Goal: Use online tool/utility: Utilize a website feature to perform a specific function

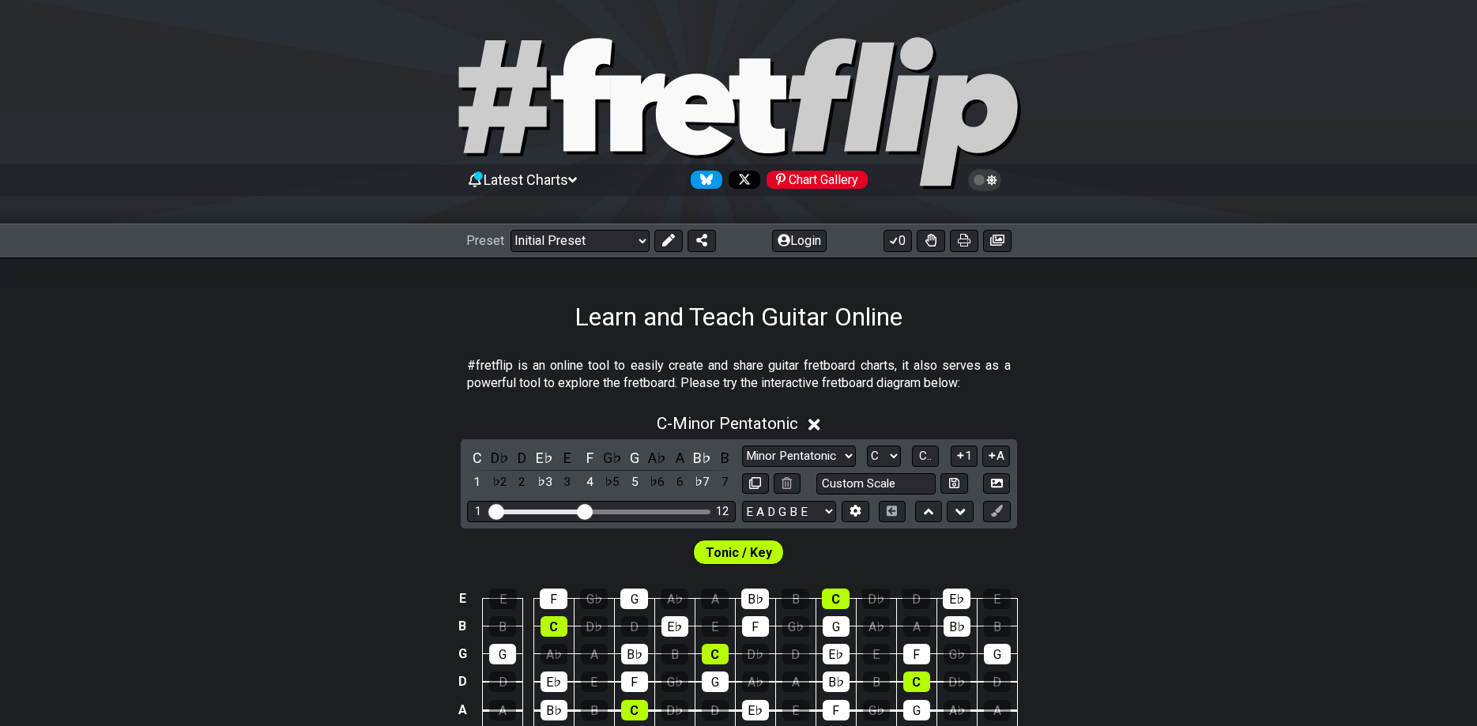
click at [742, 501] on select "E A D G B E E A D G B E E A D G B E B E A D F♯ B A D G C E A D A D G B E E♭ A♭ …" at bounding box center [789, 511] width 94 height 21
click at [985, 377] on p "#fretflip is an online tool to easily create and share guitar fretboard charts,…" at bounding box center [739, 375] width 544 height 36
click at [863, 493] on input "text" at bounding box center [876, 483] width 120 height 21
type input "Custom Scale"
click at [855, 509] on icon at bounding box center [855, 512] width 11 height 12
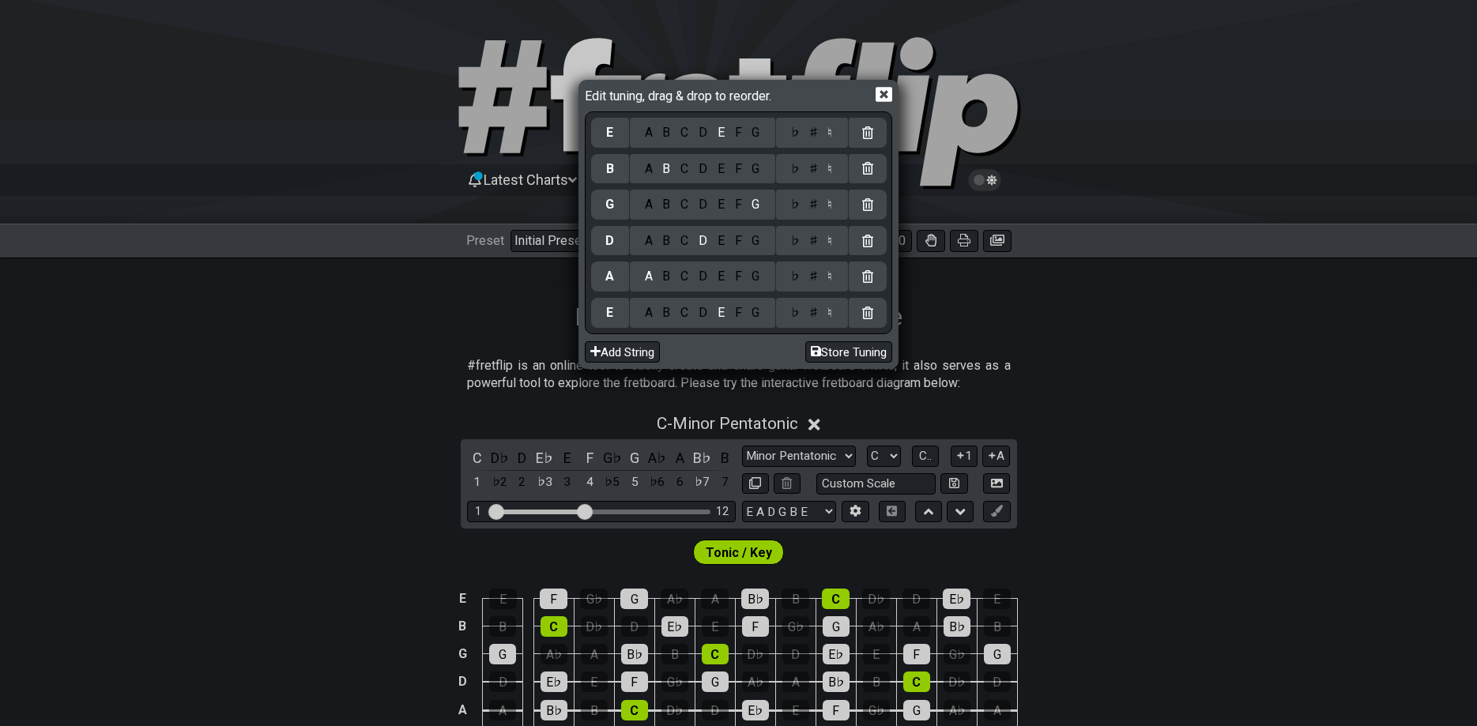
click at [661, 310] on div "B" at bounding box center [667, 312] width 18 height 17
click at [736, 287] on div "A B C D E F G" at bounding box center [702, 277] width 145 height 30
click at [732, 281] on div "F" at bounding box center [737, 276] width 17 height 17
click at [819, 282] on div "♯" at bounding box center [813, 276] width 19 height 17
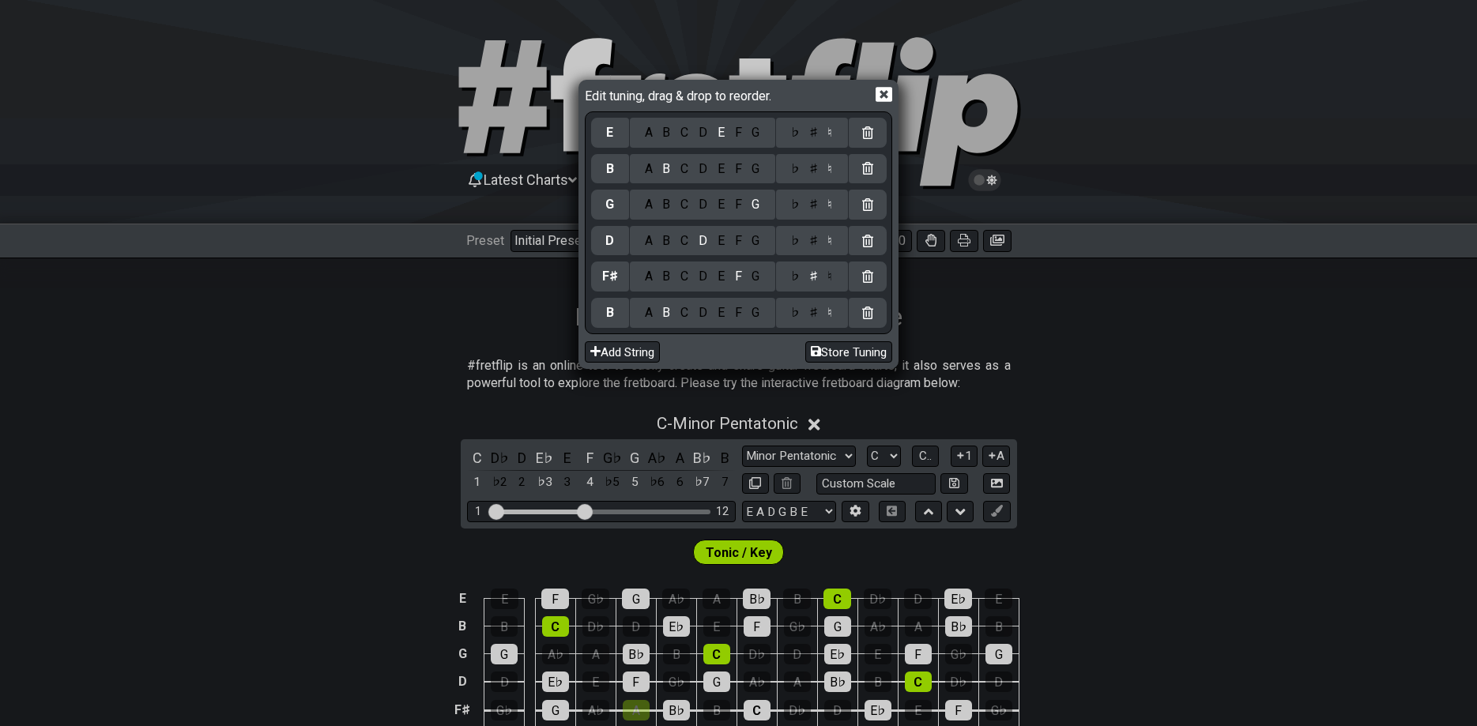
click at [670, 238] on div "B" at bounding box center [667, 240] width 18 height 17
click at [725, 214] on div "A B C D E F G" at bounding box center [702, 205] width 145 height 30
click at [724, 206] on div "E" at bounding box center [720, 204] width 17 height 17
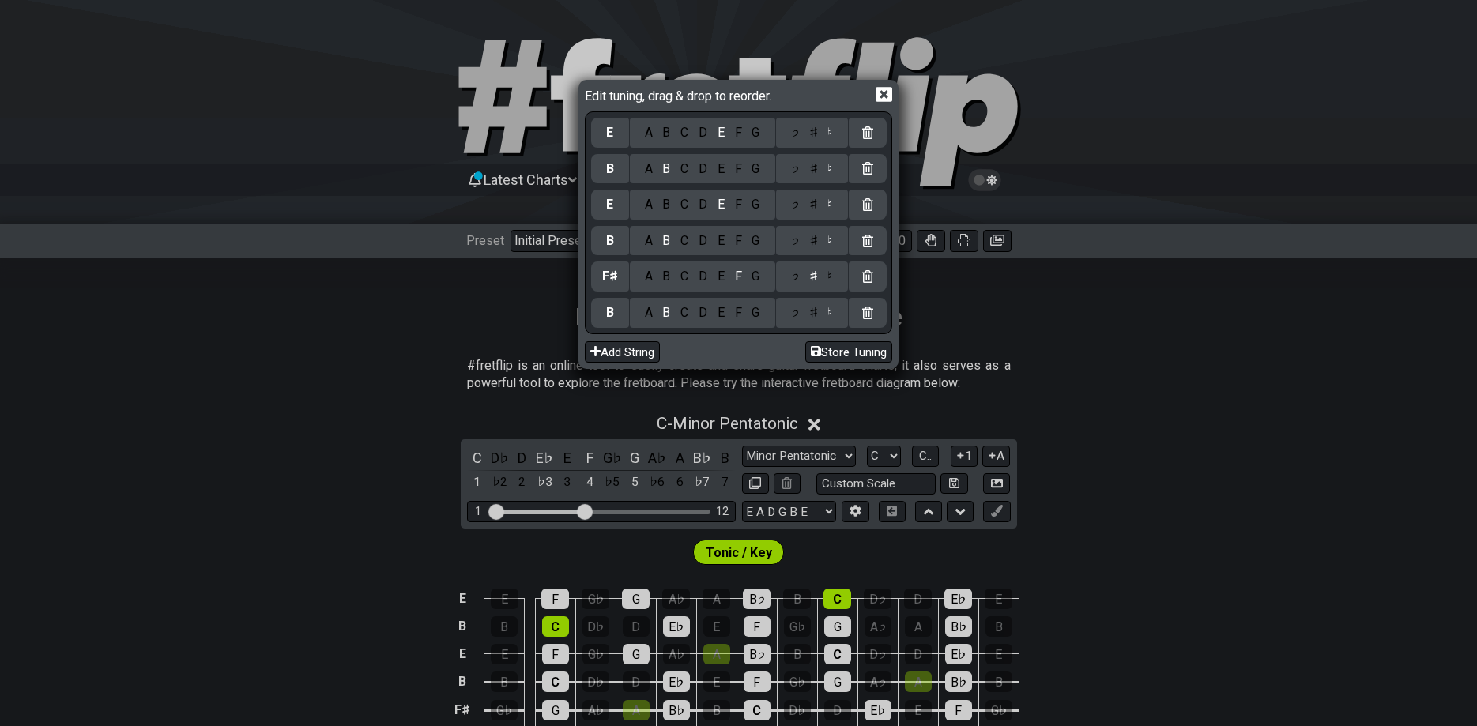
click at [763, 175] on div "G" at bounding box center [756, 168] width 18 height 17
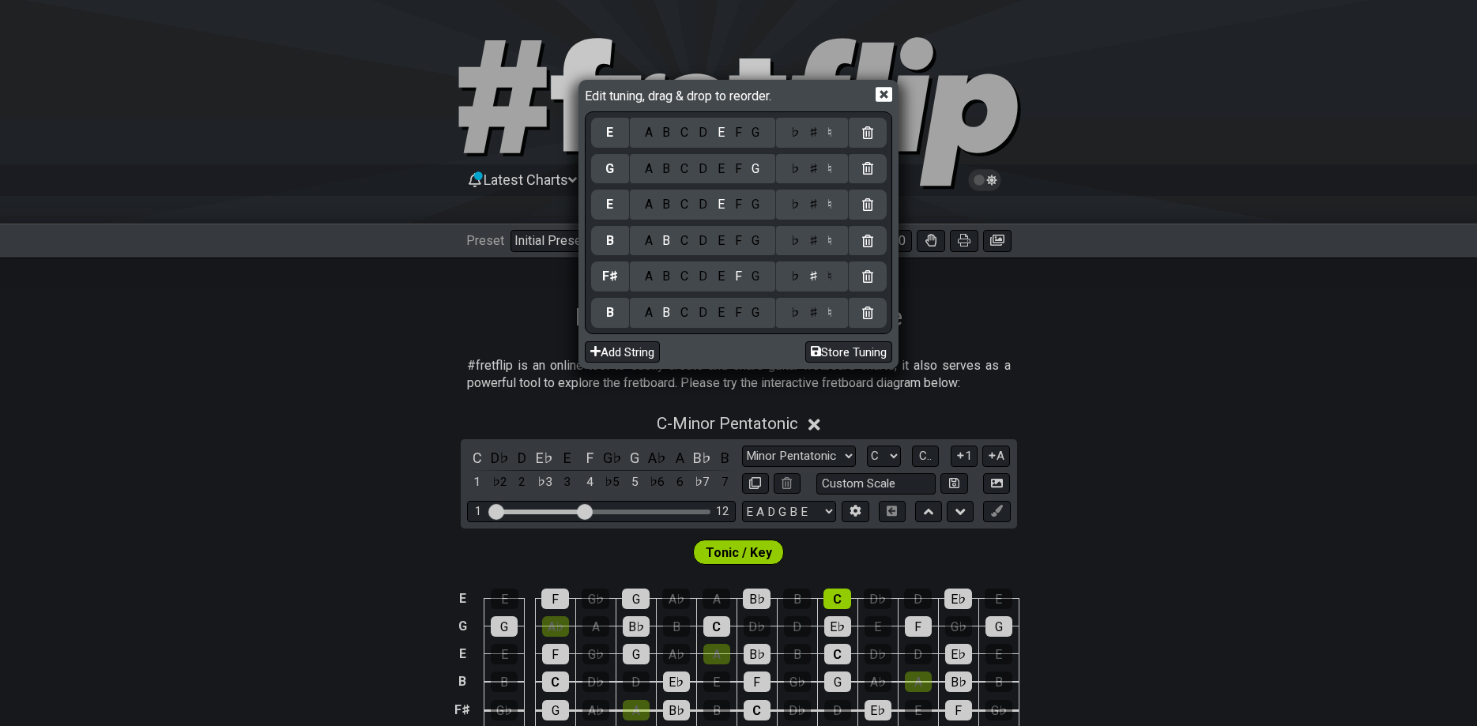
click at [814, 172] on div "♯" at bounding box center [813, 168] width 19 height 17
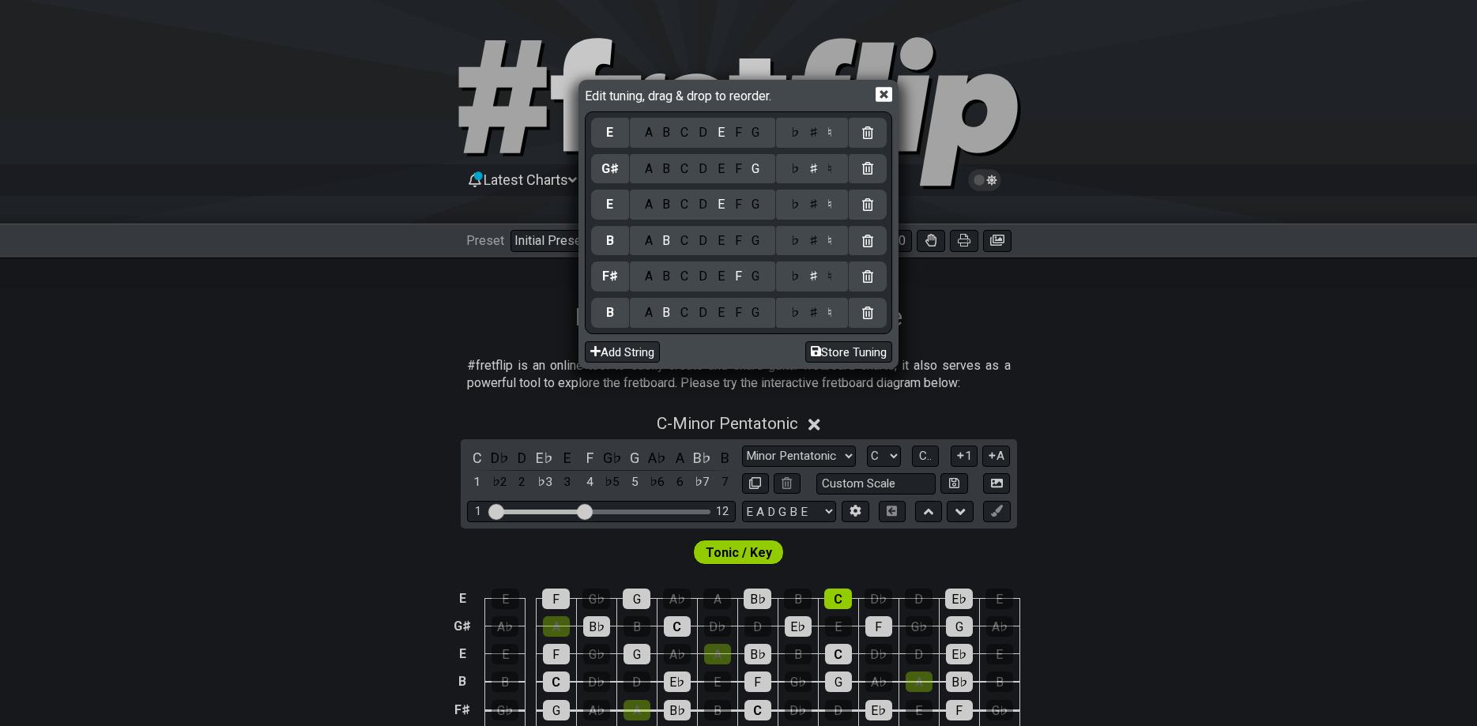
click at [687, 133] on div "C" at bounding box center [685, 132] width 18 height 17
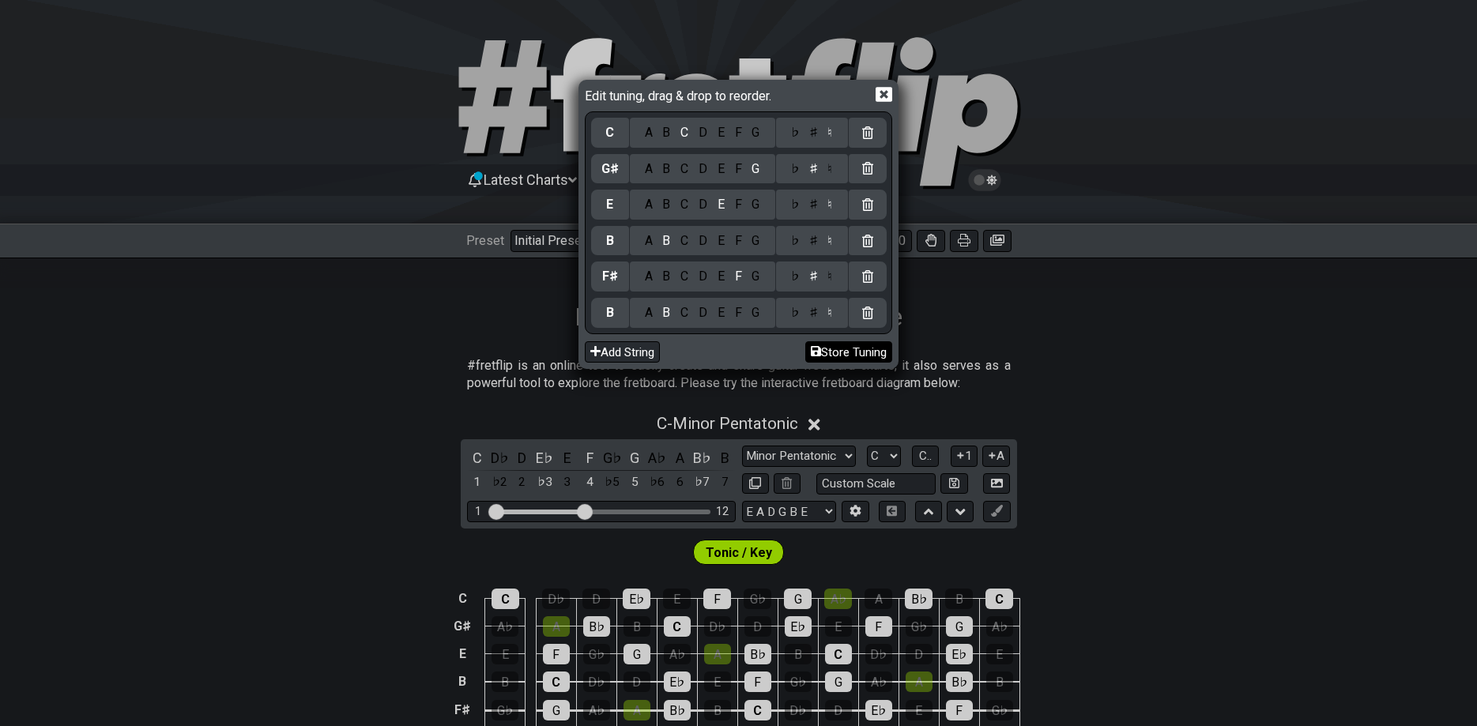
click at [820, 353] on button "Store Tuning" at bounding box center [848, 351] width 87 height 21
click at [880, 96] on icon at bounding box center [884, 94] width 17 height 17
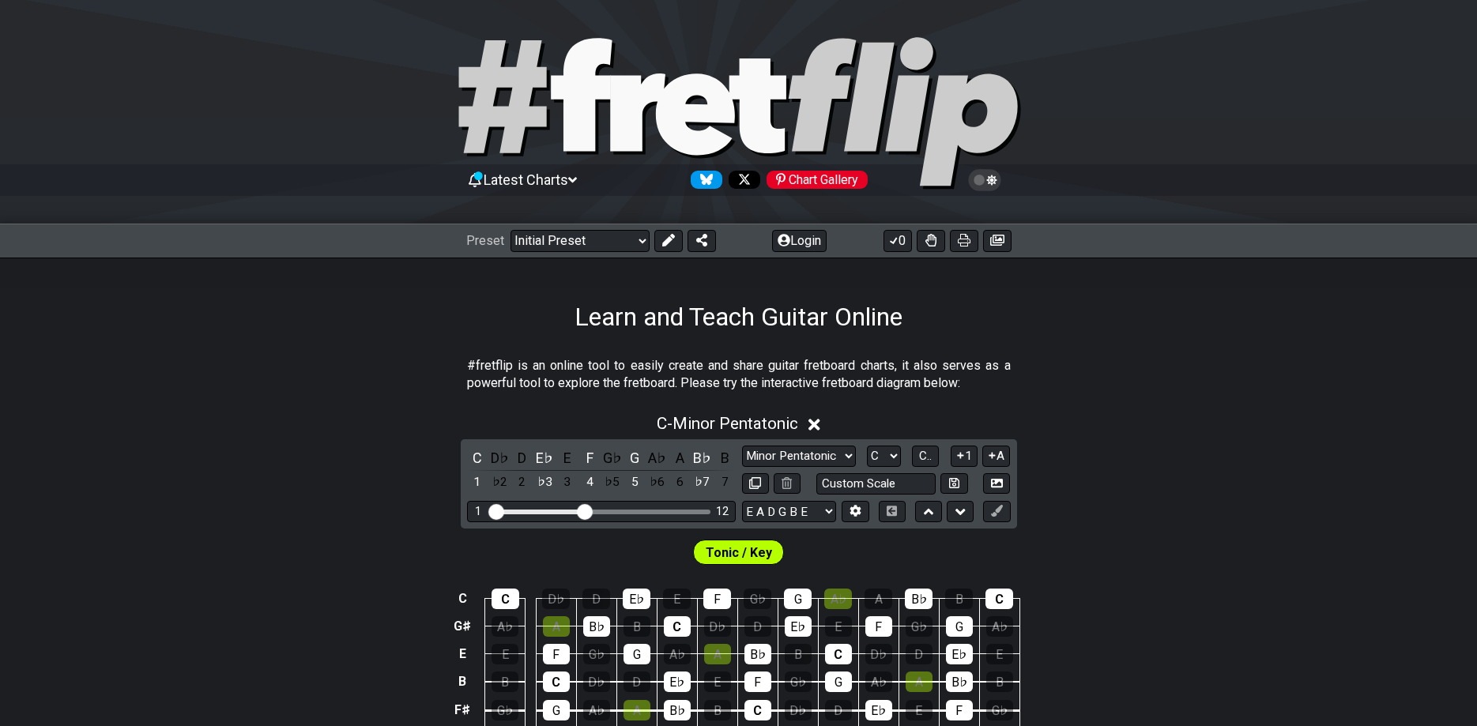
click at [799, 496] on div "C D♭ D E♭ E F G♭ G A♭ A B♭ B 1 ♭2 2 ♭3 3 4 ♭5 5 ♭6 6 ♭7 7 Minor Pentatonic Clic…" at bounding box center [739, 483] width 556 height 89
click at [797, 500] on div "C D♭ D E♭ E F G♭ G A♭ A B♭ B 1 ♭2 2 ♭3 3 4 ♭5 5 ♭6 6 ♭7 7 Minor Pentatonic Clic…" at bounding box center [739, 483] width 556 height 89
click at [742, 501] on select "E A D G B E B F♯ B E G♯ C E A D G B E B E A D F♯ B A D G C E A D A D G B E E♭ A…" at bounding box center [789, 511] width 94 height 21
select select "B F# B E G# C"
click option "B F♯ B E G♯ C" at bounding box center [0, 0] width 0 height 0
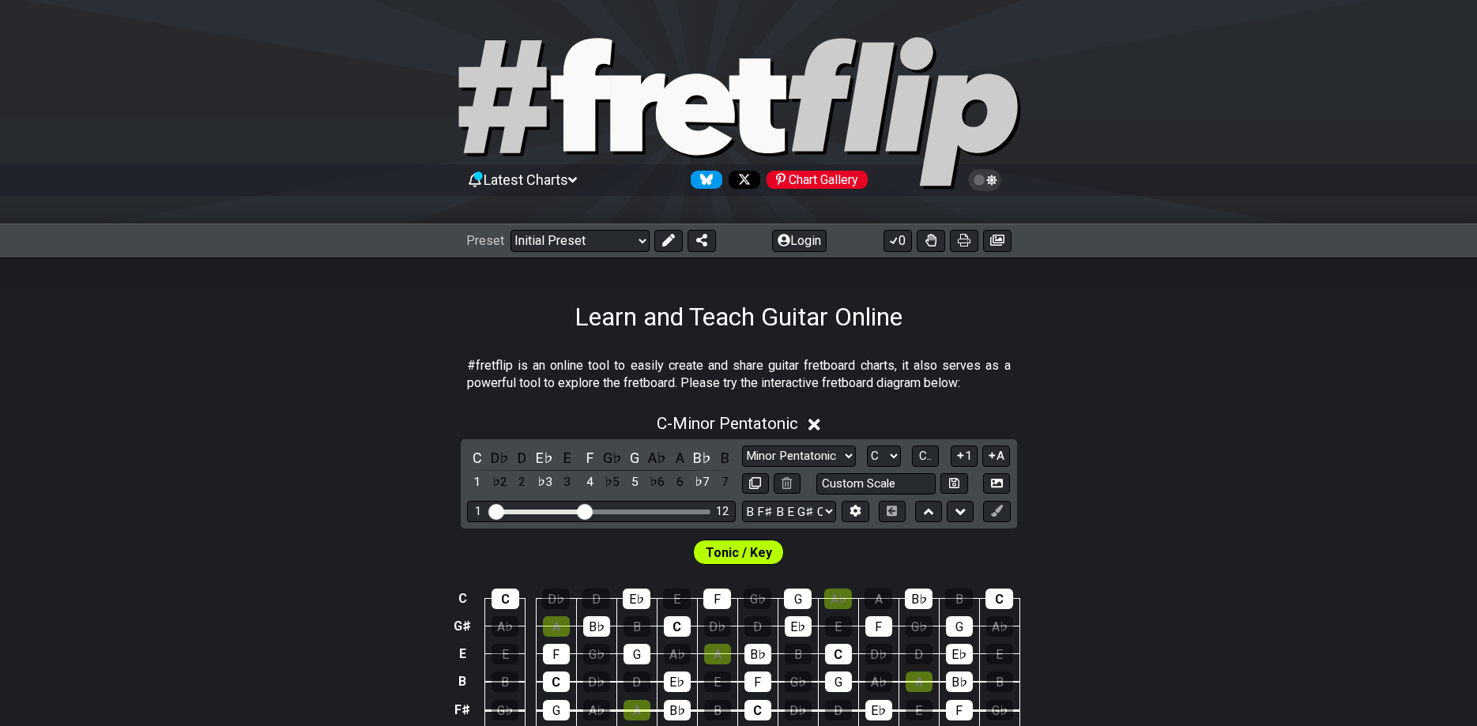
scroll to position [322, 0]
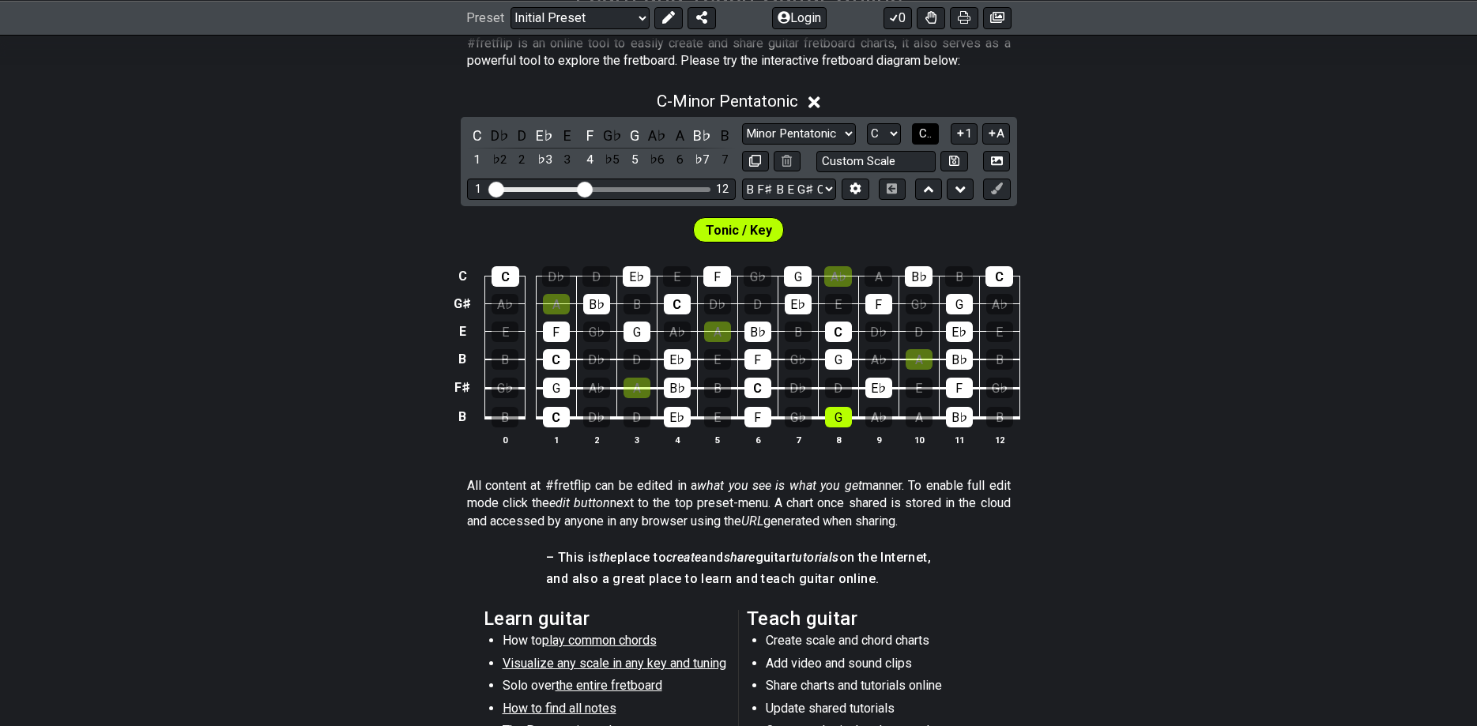
click at [932, 141] on span "C.." at bounding box center [925, 133] width 13 height 14
click at [933, 141] on span "1..7" at bounding box center [925, 133] width 19 height 14
click at [929, 141] on span "..." at bounding box center [925, 133] width 7 height 14
click at [867, 123] on select "A♭ A A♯ B♭ B C C♯ D♭ D D♯ E♭ E F F♯ G♭ G G♯" at bounding box center [884, 133] width 34 height 21
select select "F"
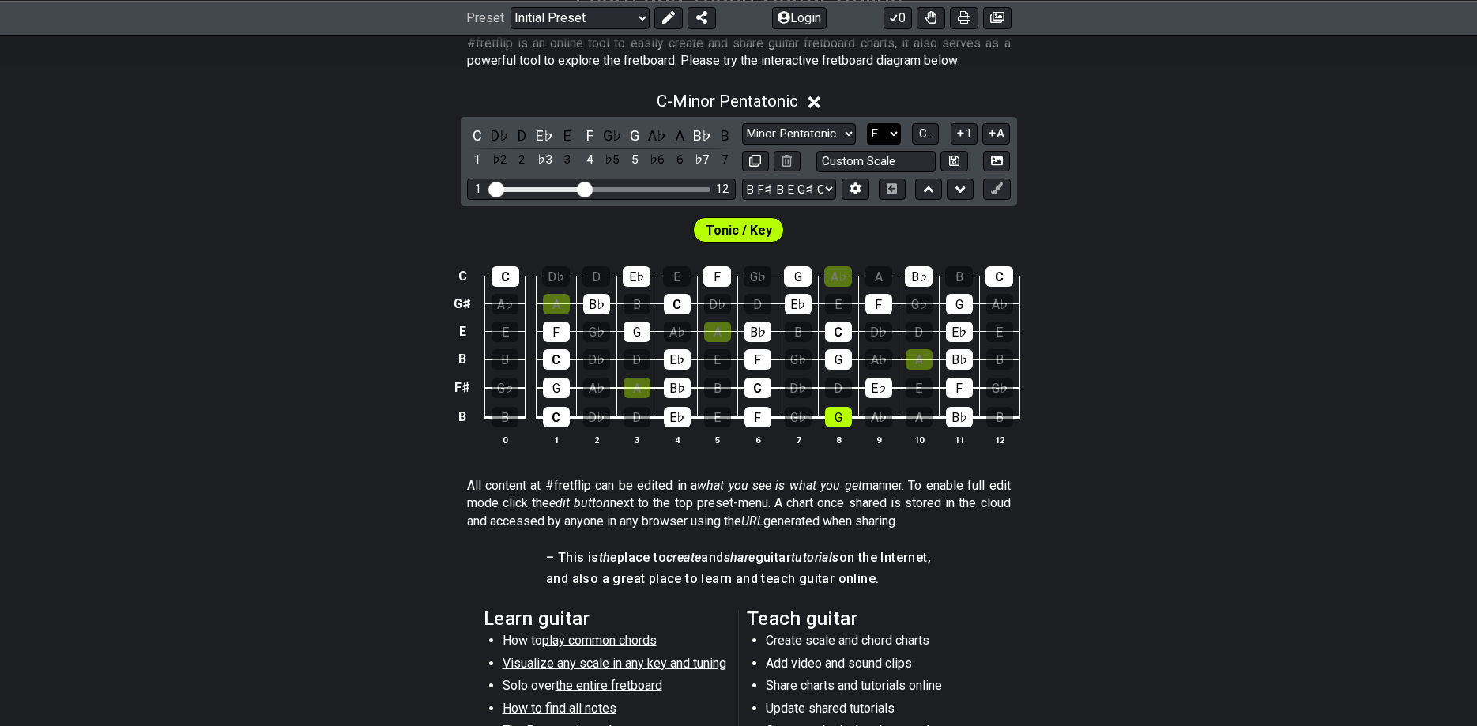
click option "F" at bounding box center [0, 0] width 0 height 0
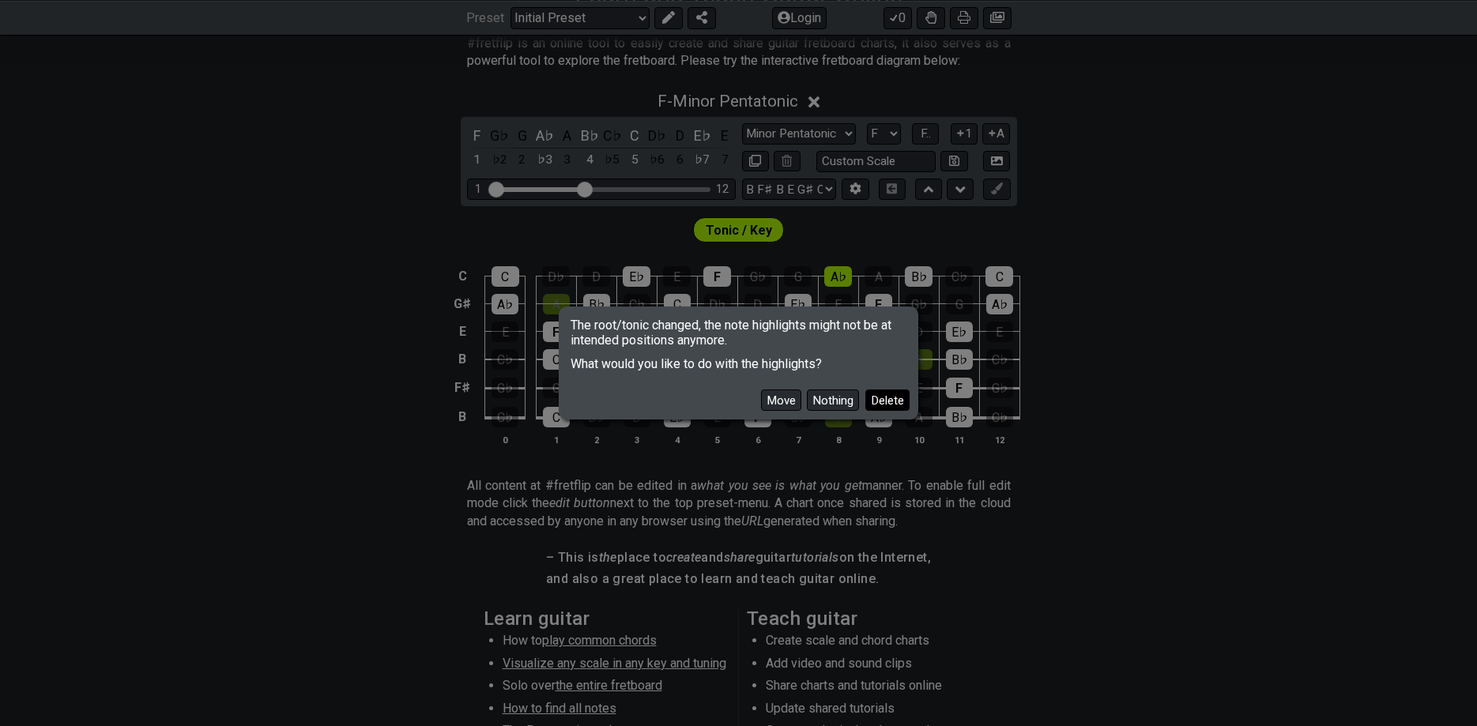
drag, startPoint x: 876, startPoint y: 401, endPoint x: 871, endPoint y: 360, distance: 40.6
click at [876, 400] on button "Delete" at bounding box center [887, 400] width 44 height 21
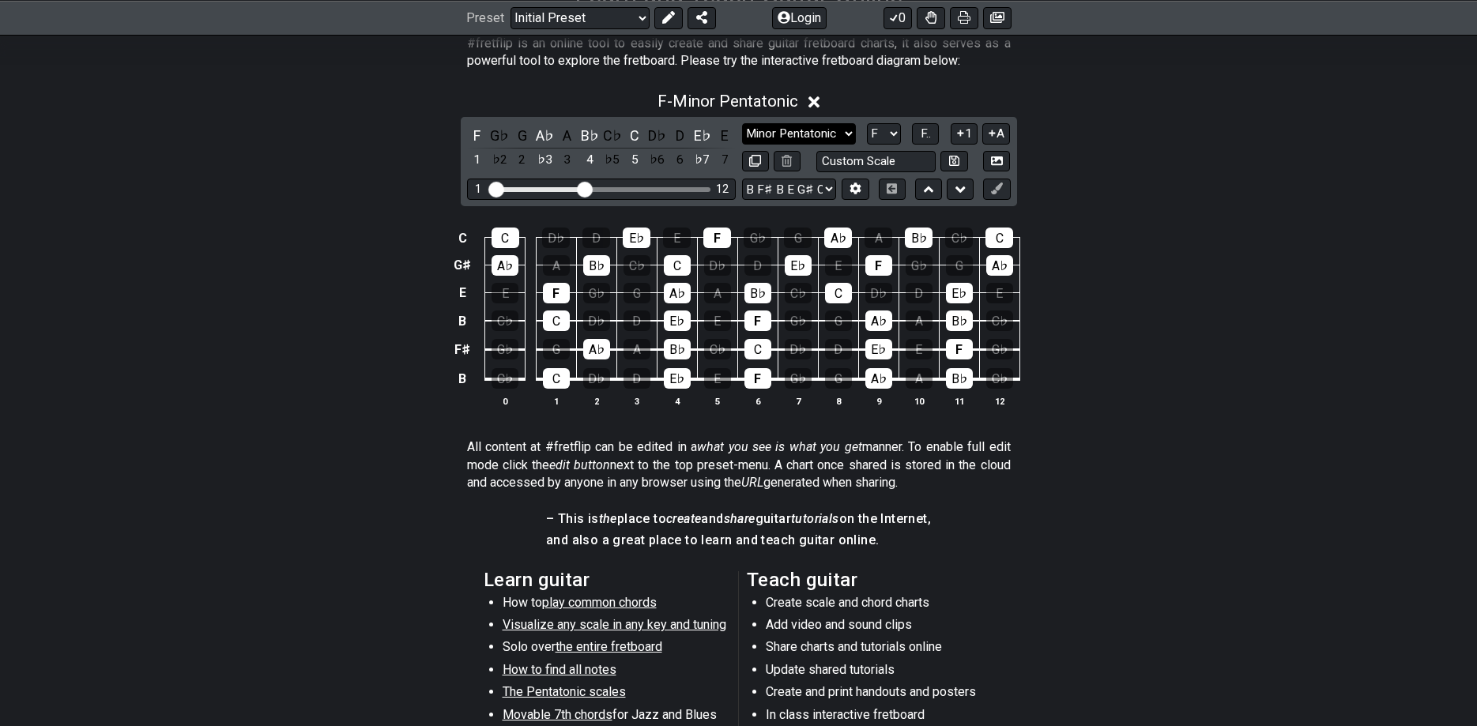
select select "Minor / Aeolian"
click option "Minor / Aeolian" at bounding box center [0, 0] width 0 height 0
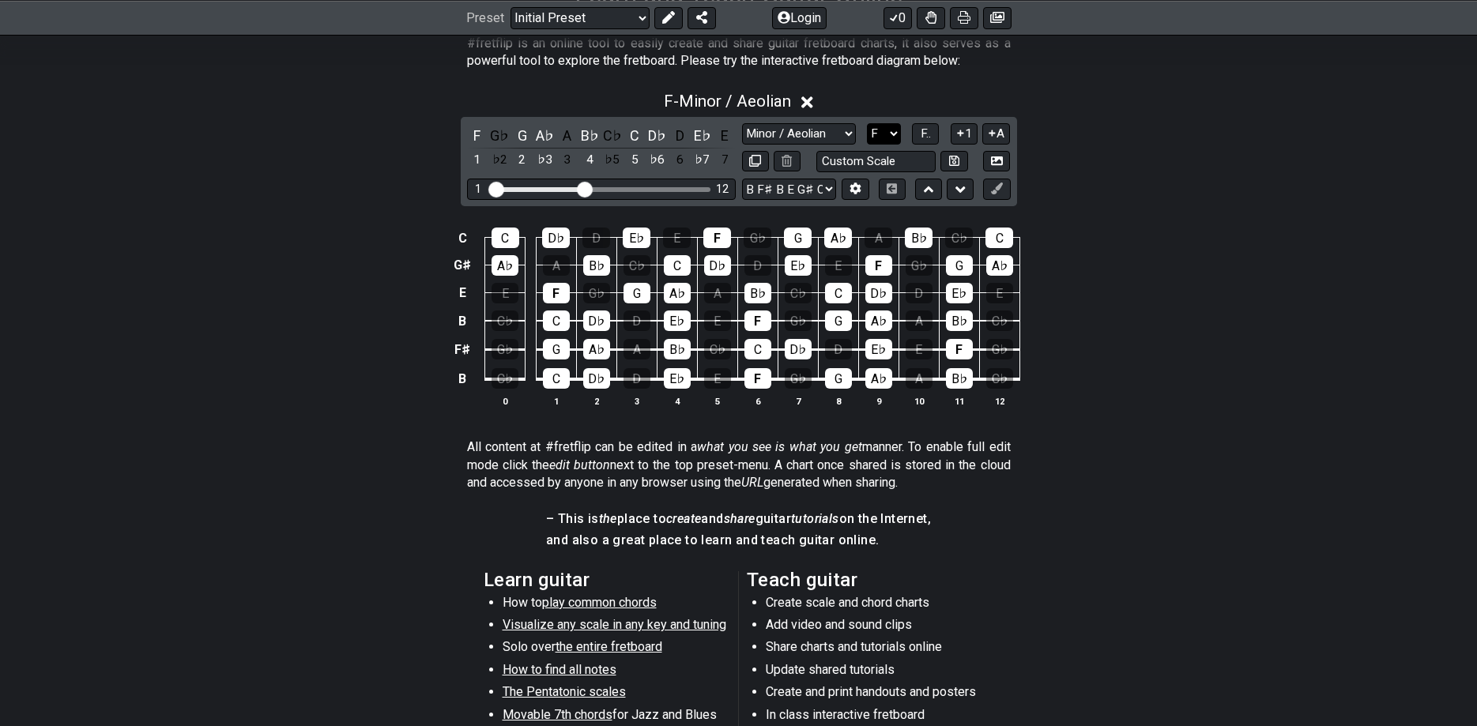
click at [867, 123] on select "A♭ A A♯ B♭ B C C♯ D♭ D D♯ E♭ E F F♯ G♭ G G♯" at bounding box center [884, 133] width 34 height 21
select select "G"
click option "G" at bounding box center [0, 0] width 0 height 0
